Goal: Information Seeking & Learning: Learn about a topic

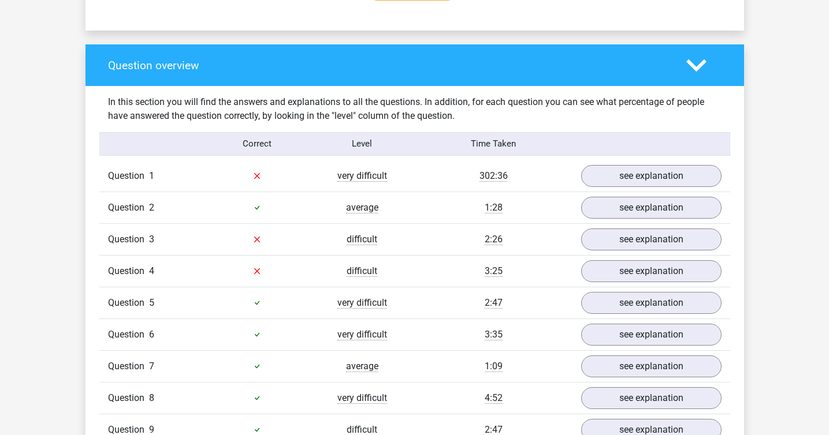
scroll to position [816, 0]
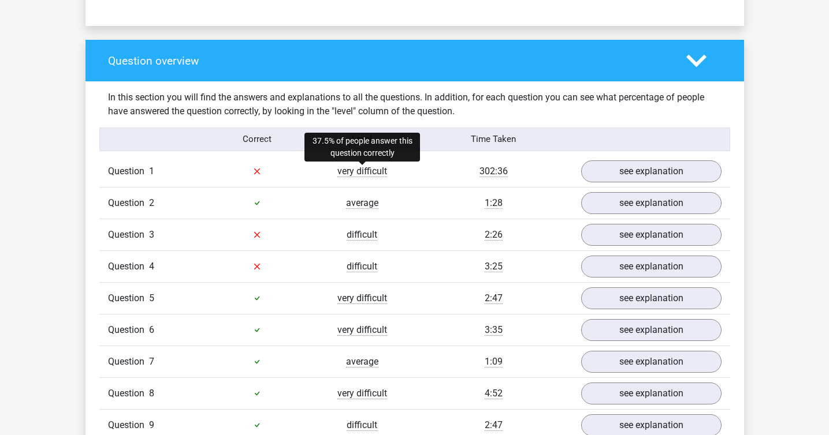
click at [361, 171] on span "very difficult" at bounding box center [362, 172] width 50 height 12
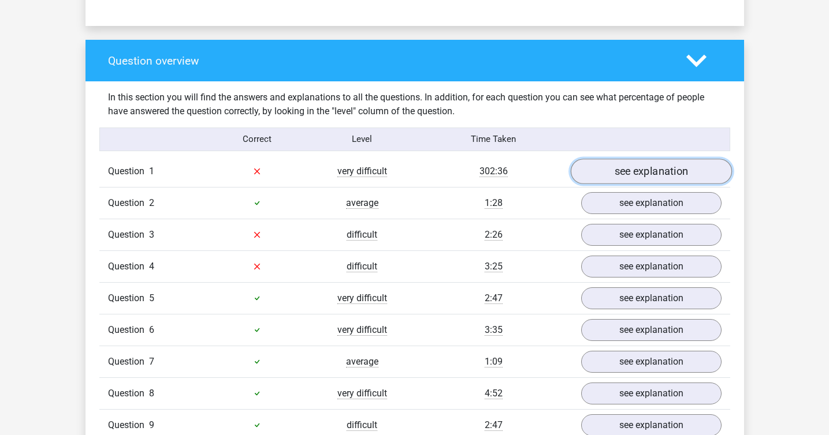
click at [644, 163] on link "see explanation" at bounding box center [650, 171] width 161 height 25
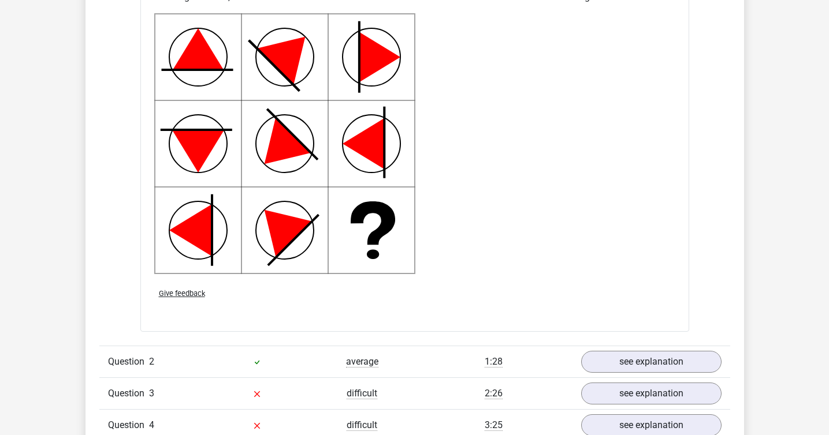
scroll to position [1404, 0]
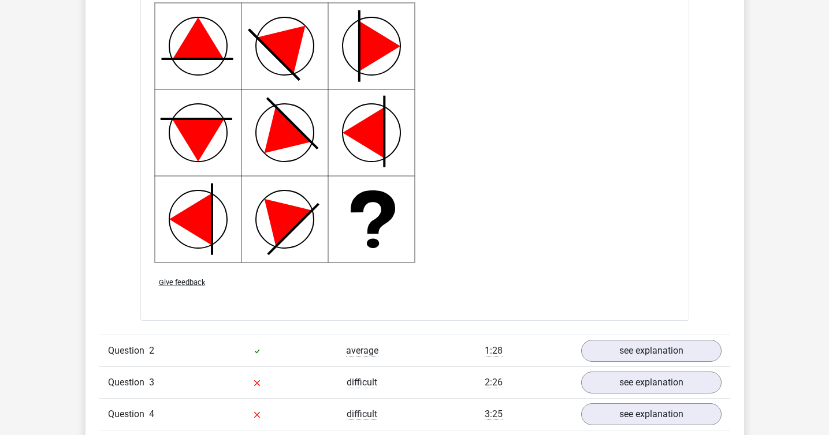
click at [444, 349] on div "1:28" at bounding box center [494, 351] width 158 height 14
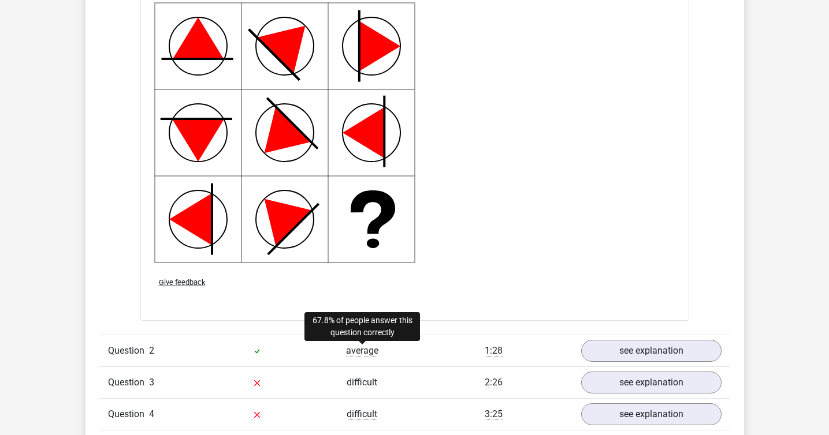
click at [374, 347] on span "average" at bounding box center [362, 351] width 32 height 12
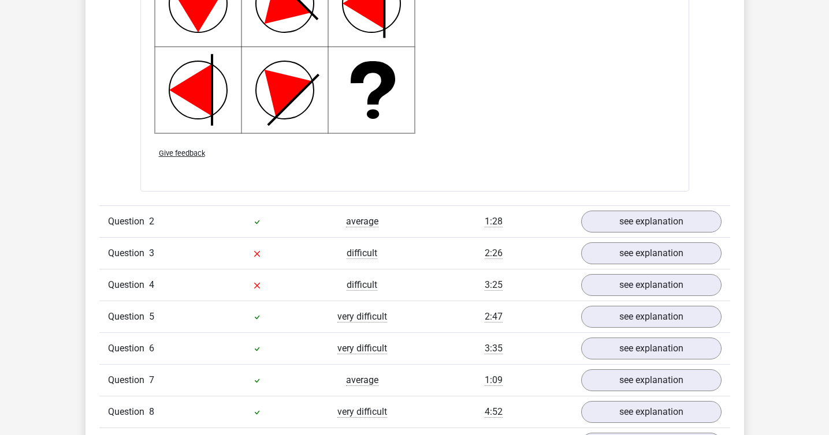
scroll to position [1532, 0]
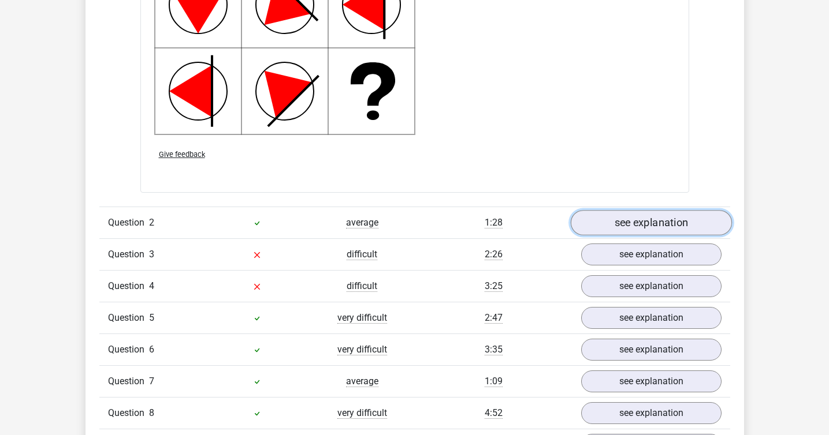
click at [614, 222] on link "see explanation" at bounding box center [650, 222] width 161 height 25
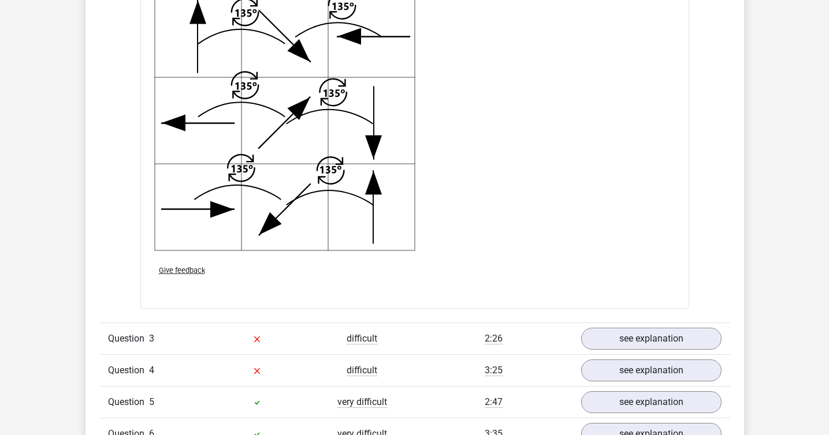
scroll to position [2161, 0]
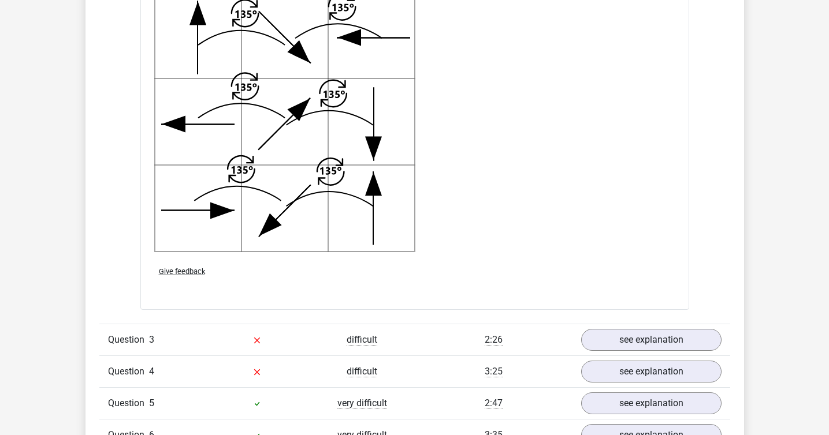
click at [524, 340] on div "2:26" at bounding box center [494, 340] width 158 height 14
click at [596, 338] on link "see explanation" at bounding box center [650, 339] width 161 height 25
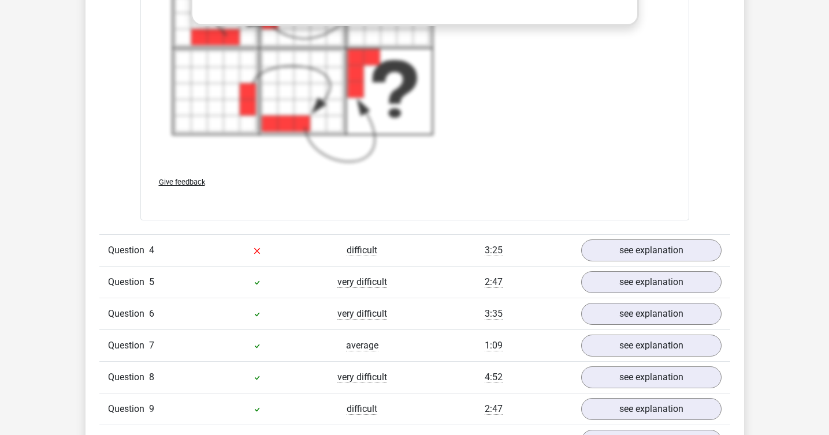
scroll to position [3093, 0]
click at [554, 248] on div "3:25" at bounding box center [494, 249] width 158 height 14
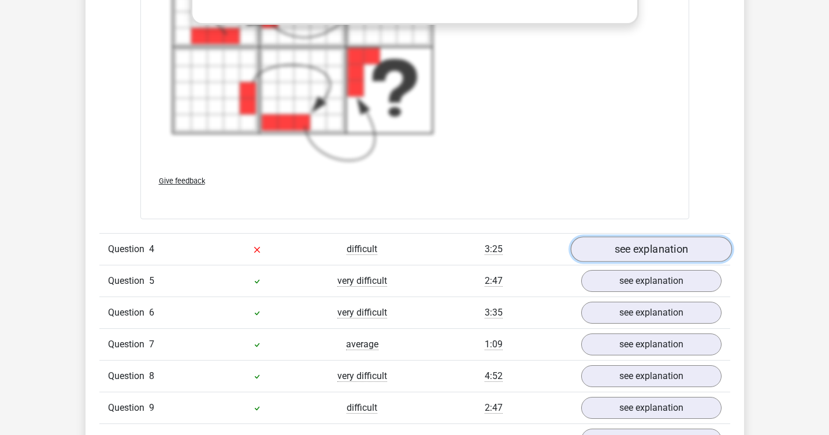
click at [591, 253] on link "see explanation" at bounding box center [650, 249] width 161 height 25
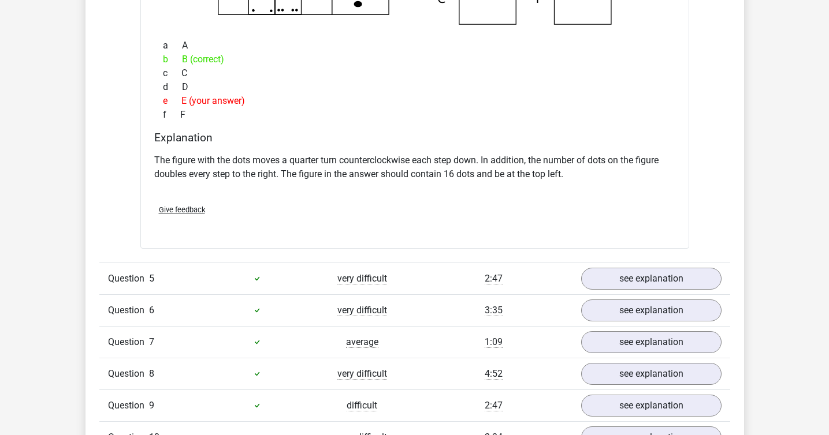
scroll to position [3562, 0]
click at [624, 278] on link "see explanation" at bounding box center [650, 278] width 161 height 25
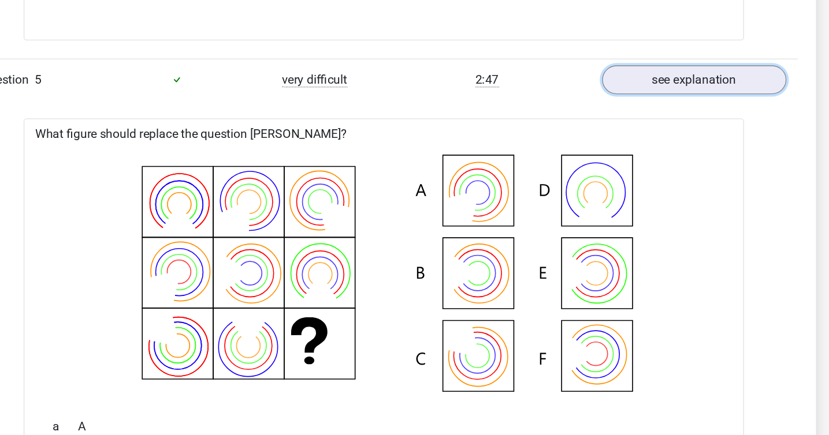
scroll to position [3676, 0]
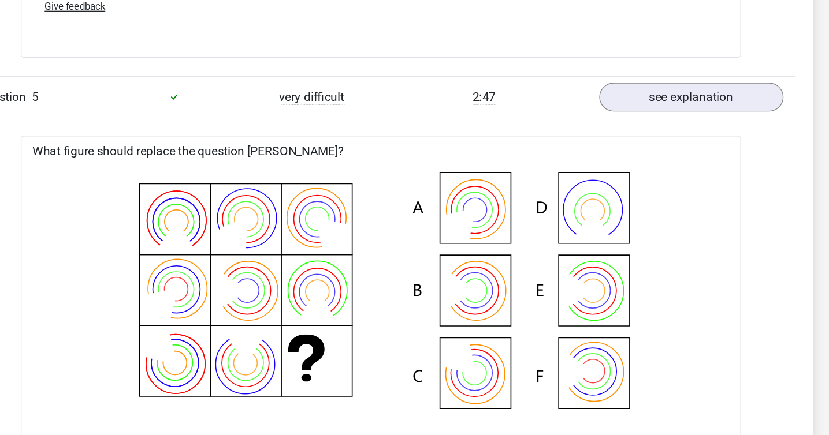
click at [503, 306] on icon at bounding box center [415, 313] width 512 height 191
click at [503, 374] on icon at bounding box center [415, 313] width 512 height 191
click at [495, 296] on icon at bounding box center [415, 313] width 512 height 191
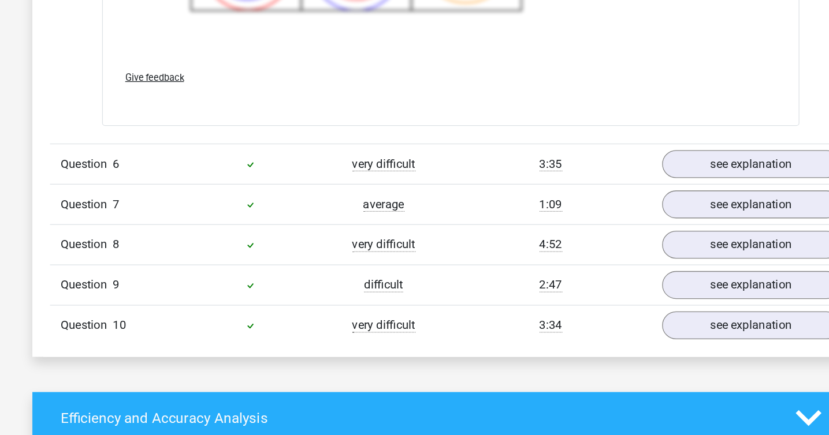
scroll to position [4497, 0]
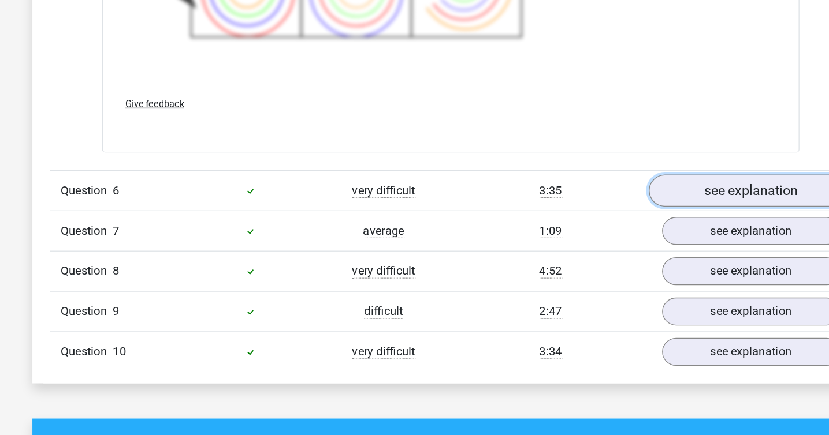
click at [611, 150] on link "see explanation" at bounding box center [650, 149] width 161 height 25
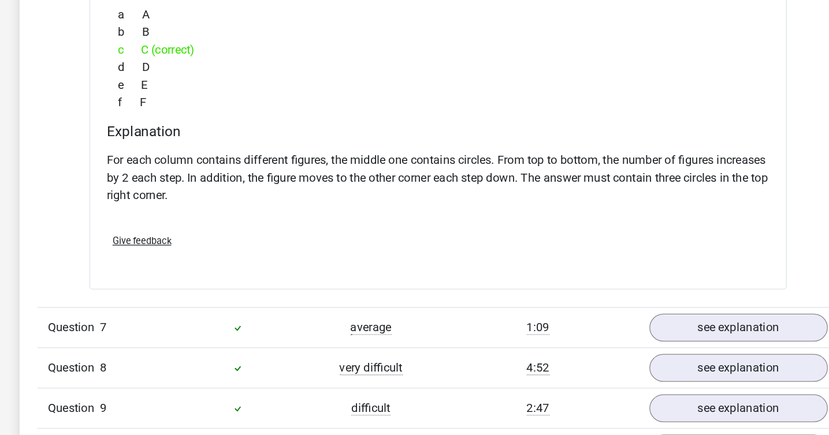
scroll to position [4808, 0]
click at [555, 348] on div "1:09" at bounding box center [494, 350] width 158 height 14
click at [617, 348] on link "see explanation" at bounding box center [650, 349] width 161 height 25
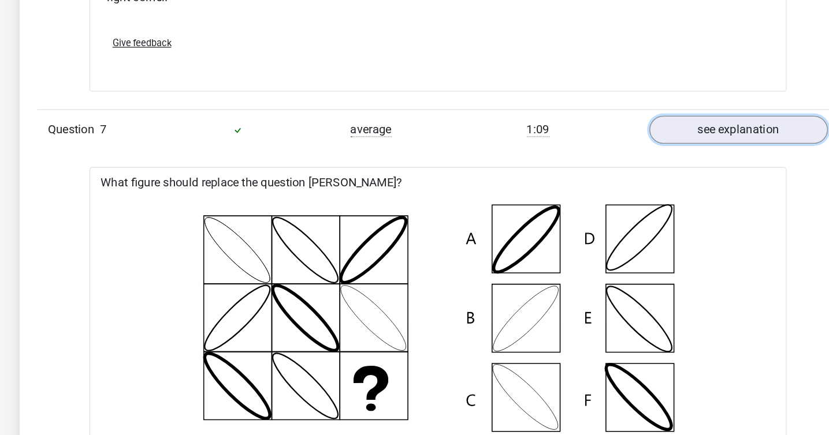
scroll to position [4970, 0]
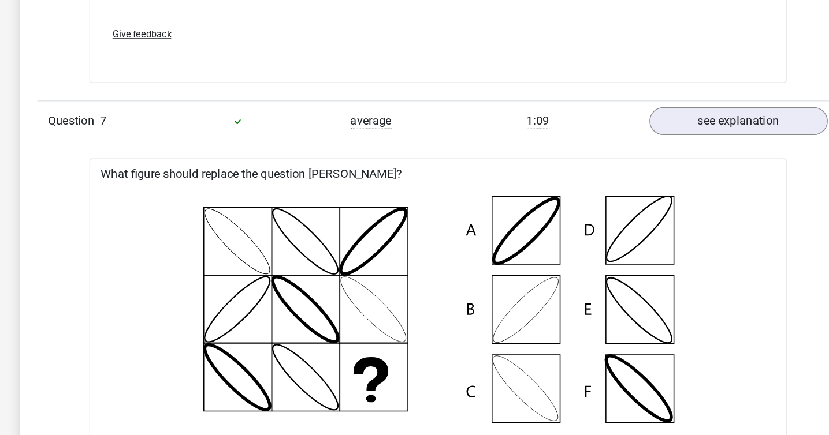
click at [486, 327] on icon at bounding box center [415, 336] width 512 height 191
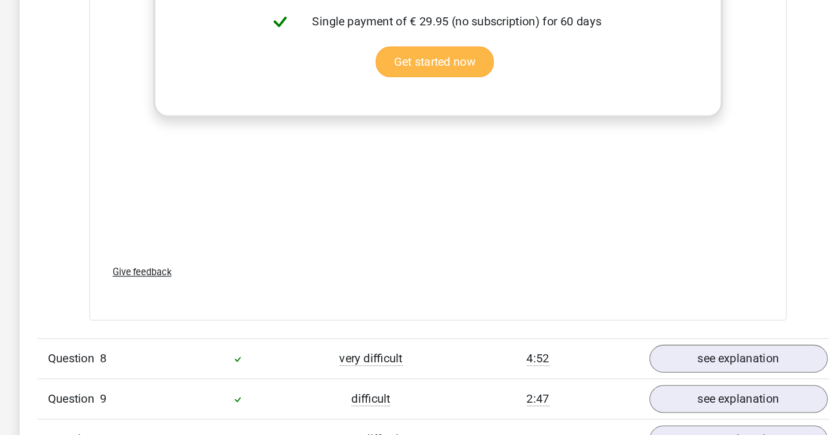
scroll to position [5591, 0]
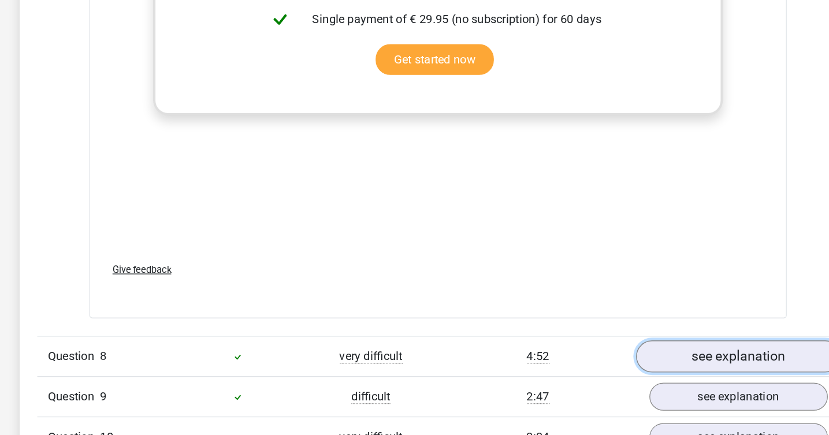
click at [600, 371] on link "see explanation" at bounding box center [650, 372] width 161 height 25
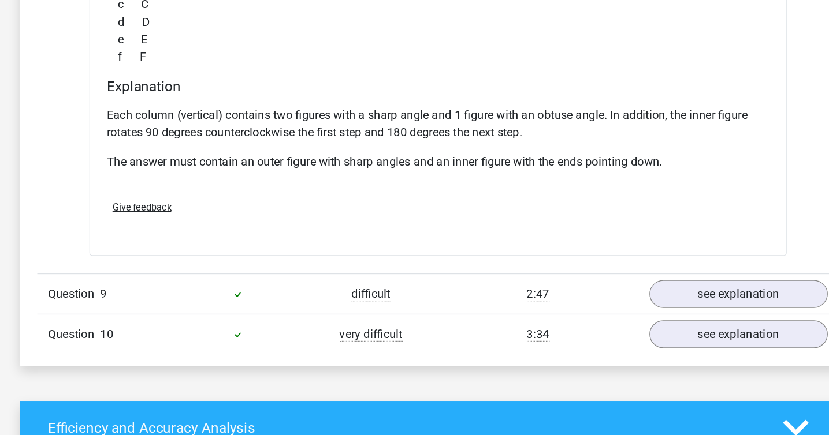
scroll to position [6196, 0]
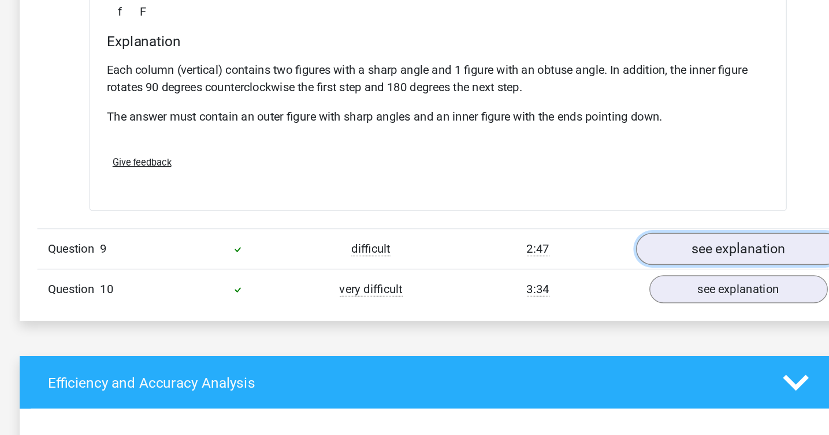
click at [622, 290] on link "see explanation" at bounding box center [650, 289] width 161 height 25
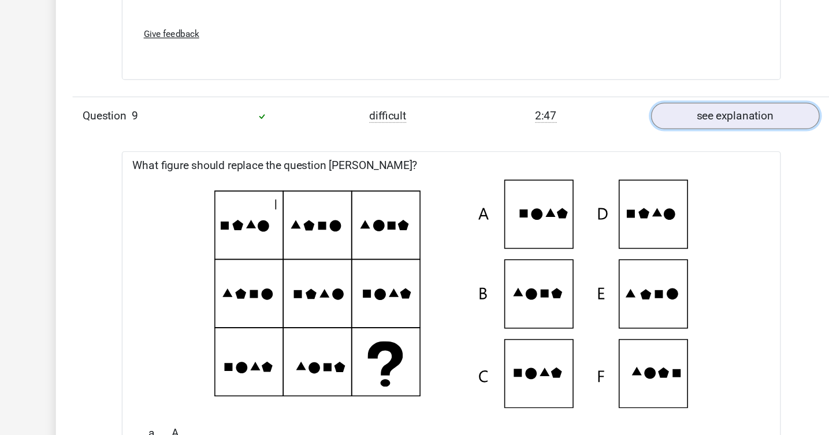
scroll to position [6317, 0]
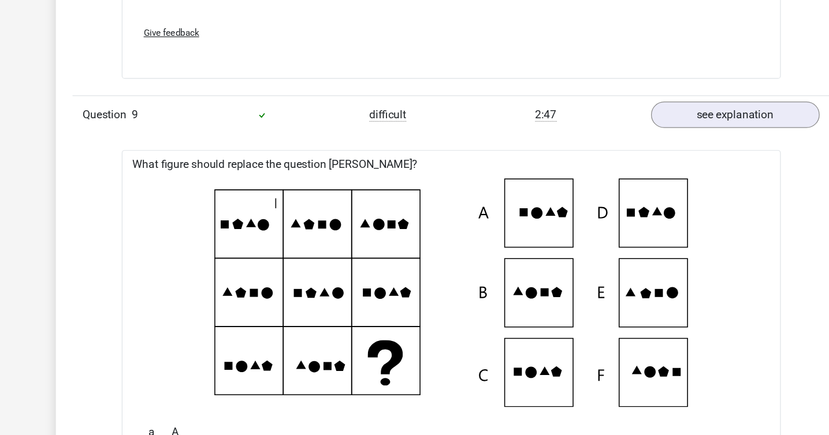
click at [580, 322] on icon at bounding box center [415, 316] width 512 height 191
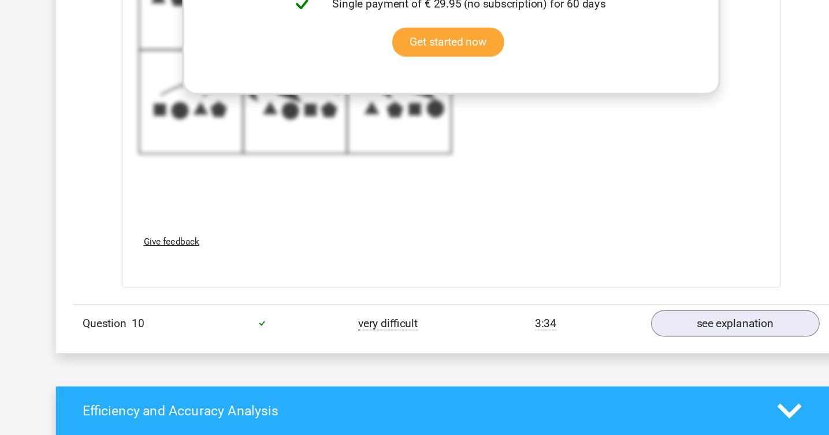
scroll to position [6953, 0]
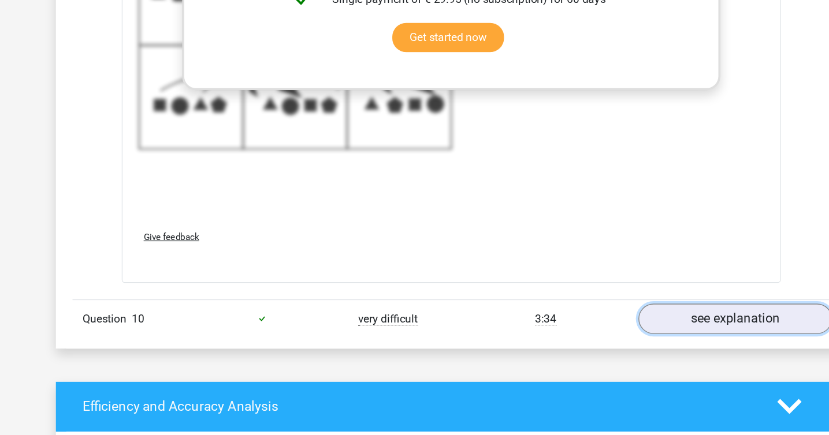
click at [611, 336] on link "see explanation" at bounding box center [650, 338] width 161 height 25
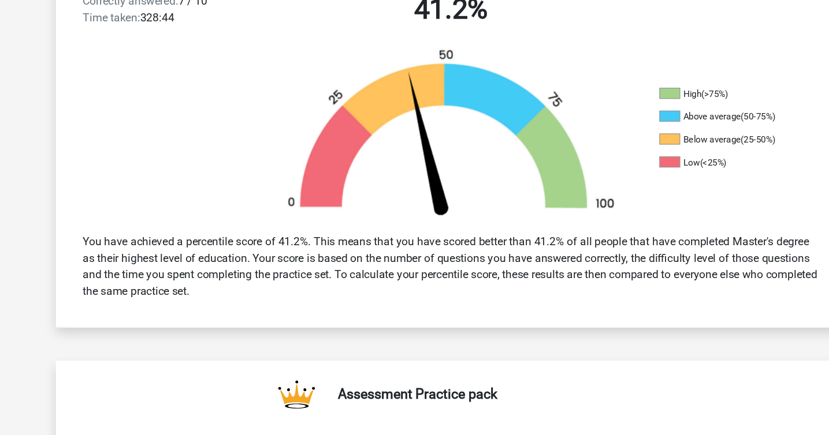
scroll to position [0, 0]
